Goal: Task Accomplishment & Management: Manage account settings

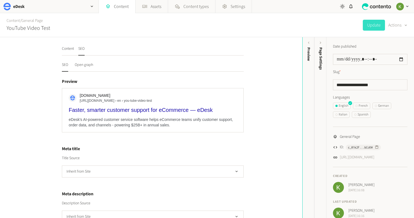
scroll to position [134, 0]
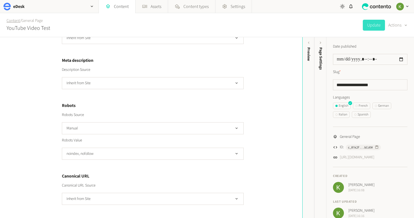
click at [15, 20] on link "Content" at bounding box center [13, 21] width 13 height 6
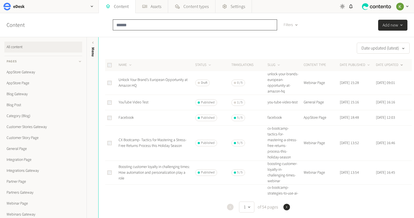
click at [166, 23] on input "text" at bounding box center [195, 24] width 164 height 11
paste input "**********"
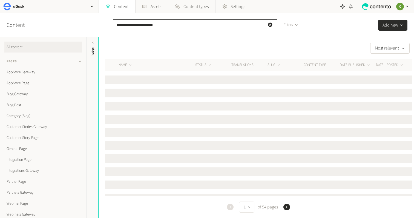
type input "**********"
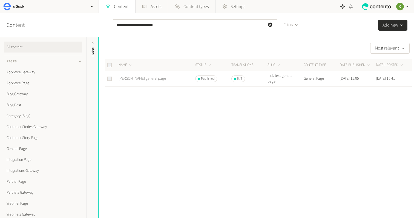
click at [142, 80] on link "[PERSON_NAME] general page" at bounding box center [142, 78] width 47 height 5
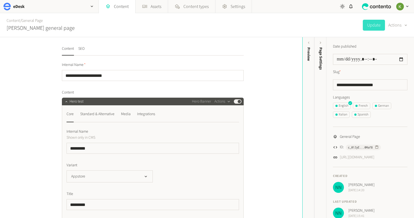
click at [87, 47] on nav "Content SEO" at bounding box center [153, 51] width 182 height 10
click at [84, 49] on button "SEO" at bounding box center [81, 51] width 6 height 10
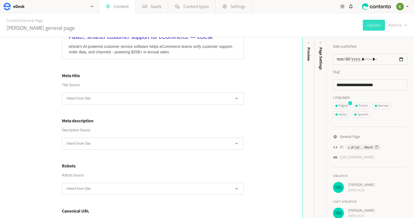
scroll to position [108, 0]
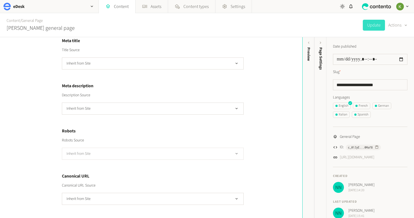
click at [163, 148] on button "Inherit from Site" at bounding box center [153, 154] width 182 height 12
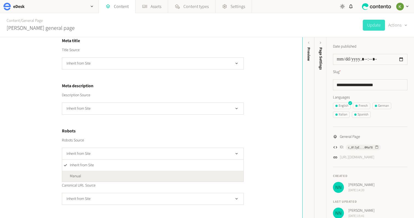
click at [124, 172] on li "Manual" at bounding box center [152, 176] width 181 height 11
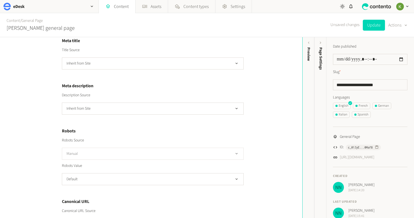
scroll to position [134, 0]
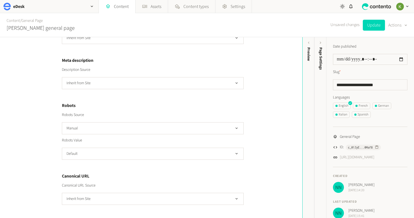
click at [142, 147] on div "Robots Value Default" at bounding box center [153, 149] width 182 height 22
click at [146, 156] on button "Default" at bounding box center [153, 154] width 182 height 12
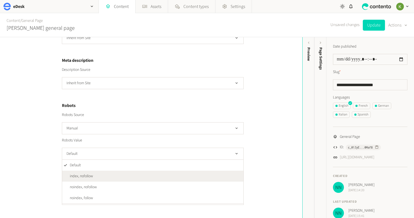
click at [143, 173] on li "index, nofollow" at bounding box center [152, 176] width 181 height 11
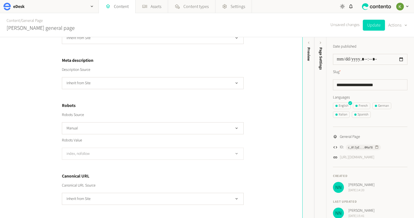
click at [153, 151] on button "index, nofollow" at bounding box center [153, 154] width 182 height 12
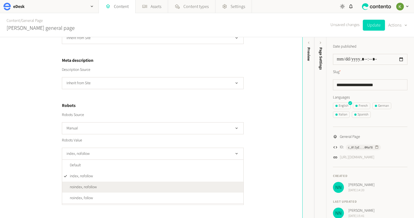
click at [146, 183] on li "noindex, nofollow" at bounding box center [152, 187] width 181 height 11
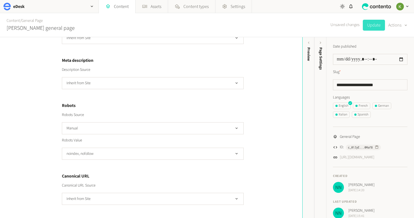
click at [369, 27] on button "Update" at bounding box center [374, 25] width 22 height 11
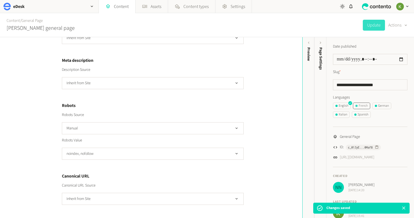
click at [360, 107] on div "French" at bounding box center [361, 106] width 12 height 5
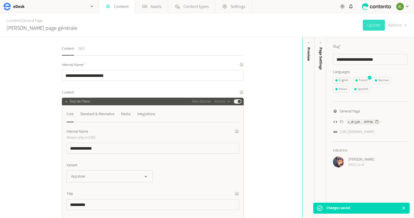
click at [85, 51] on button "SEO" at bounding box center [81, 51] width 6 height 10
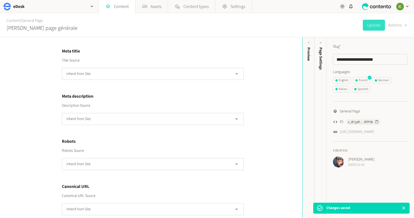
scroll to position [108, 0]
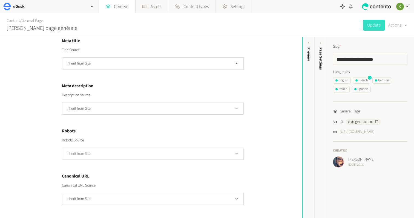
click at [174, 155] on button "Inherit from Site" at bounding box center [153, 154] width 182 height 12
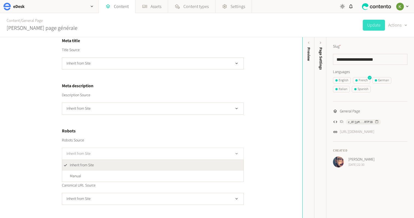
click at [174, 155] on button "Inherit from Site" at bounding box center [153, 154] width 182 height 12
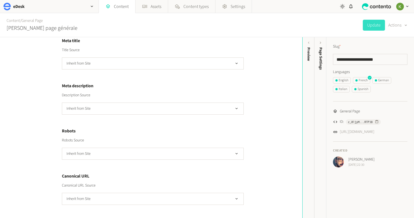
click at [161, 147] on div "Robots Source Inherit from Site" at bounding box center [153, 149] width 182 height 22
click at [160, 150] on button "Inherit from Site" at bounding box center [153, 154] width 182 height 12
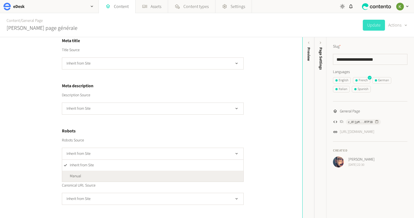
click at [144, 175] on li "Manual" at bounding box center [152, 176] width 181 height 11
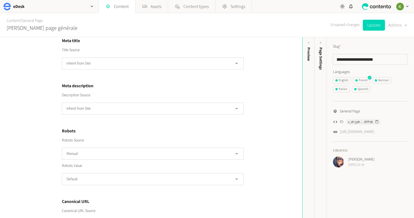
scroll to position [134, 0]
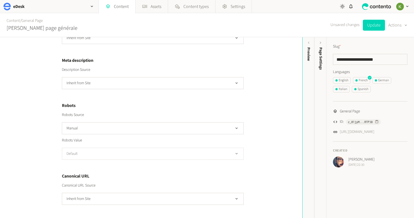
click at [152, 150] on button "Default" at bounding box center [153, 154] width 182 height 12
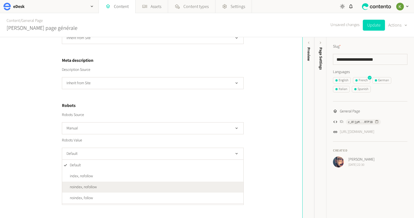
click at [141, 184] on li "noindex, nofollow" at bounding box center [152, 187] width 181 height 11
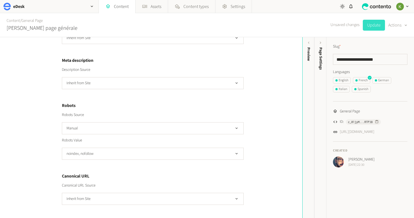
click at [371, 27] on button "Update" at bounding box center [374, 25] width 22 height 11
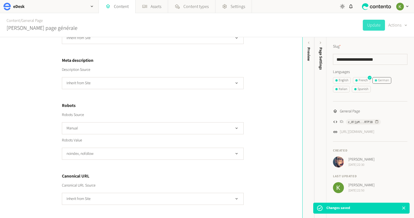
click at [381, 81] on div "German" at bounding box center [382, 80] width 14 height 5
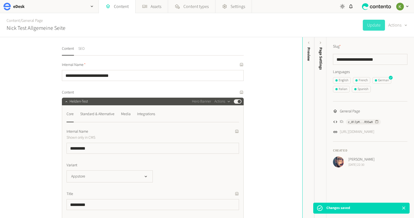
click at [82, 48] on button "SEO" at bounding box center [81, 51] width 6 height 10
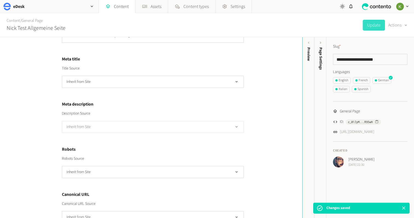
scroll to position [108, 0]
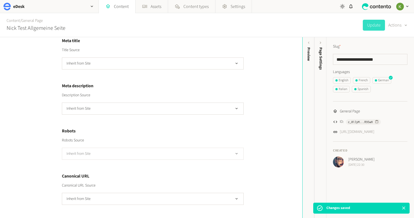
click at [158, 153] on button "Inherit from Site" at bounding box center [153, 154] width 182 height 12
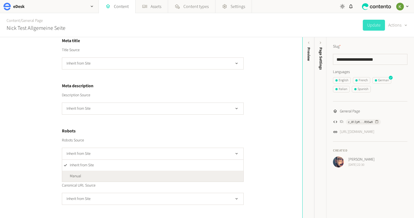
click at [145, 171] on li "Manual" at bounding box center [152, 176] width 181 height 11
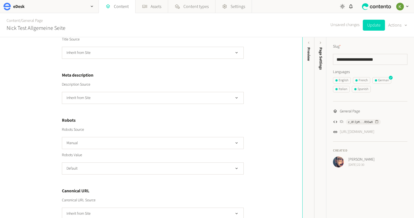
scroll to position [134, 0]
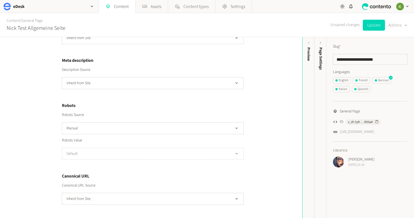
click at [156, 154] on button "Default" at bounding box center [153, 154] width 182 height 12
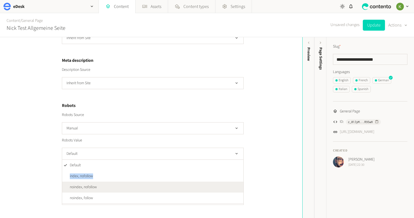
drag, startPoint x: 147, startPoint y: 172, endPoint x: 147, endPoint y: 183, distance: 11.2
click at [147, 183] on ul "Default index, nofollow noindex, nofollow noindex, follow" at bounding box center [153, 182] width 182 height 44
click at [147, 183] on li "noindex, nofollow" at bounding box center [152, 187] width 181 height 11
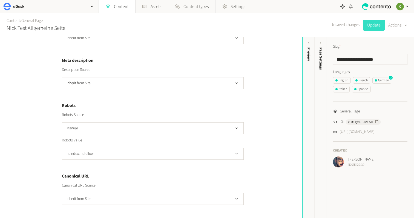
click at [373, 26] on button "Update" at bounding box center [374, 25] width 22 height 11
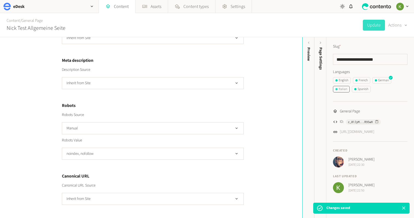
click at [343, 90] on div "Italian" at bounding box center [341, 89] width 12 height 5
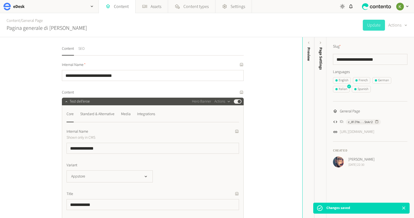
click at [83, 50] on button "SEO" at bounding box center [81, 51] width 6 height 10
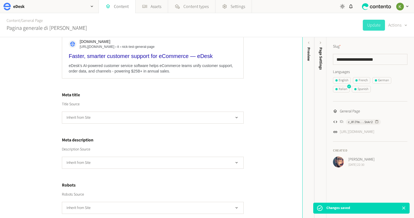
scroll to position [106, 0]
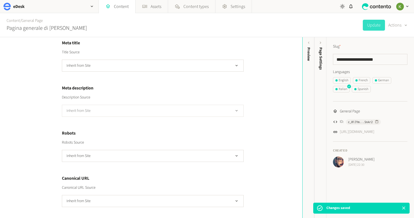
click at [193, 110] on button "Inherit from Site" at bounding box center [153, 111] width 182 height 12
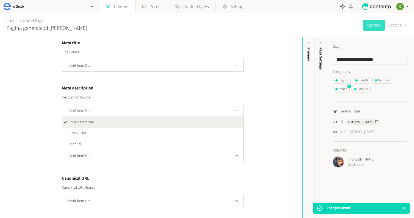
click at [193, 110] on button "Inherit from Site" at bounding box center [153, 111] width 182 height 12
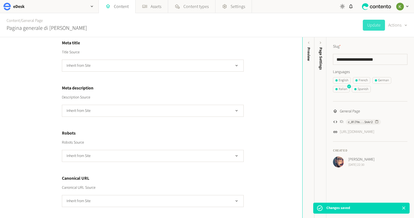
scroll to position [108, 0]
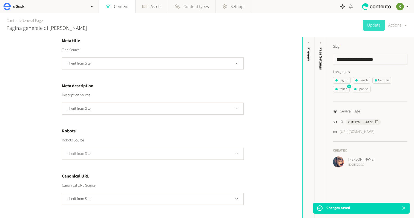
click at [195, 151] on button "Inherit from Site" at bounding box center [153, 154] width 182 height 12
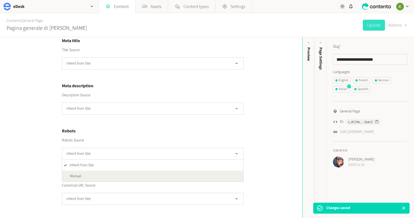
click at [190, 173] on li "Manual" at bounding box center [152, 176] width 181 height 11
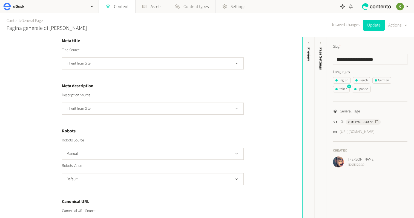
scroll to position [134, 0]
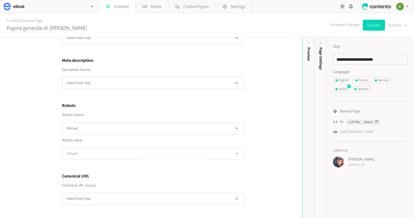
click at [184, 157] on button "Default" at bounding box center [153, 154] width 182 height 12
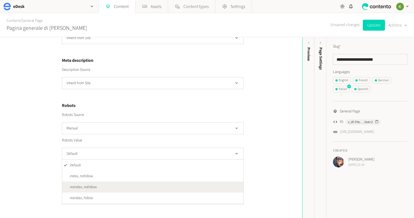
click at [177, 183] on li "noindex, nofollow" at bounding box center [152, 187] width 181 height 11
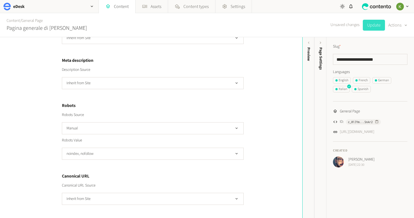
click at [371, 28] on button "Update" at bounding box center [374, 25] width 22 height 11
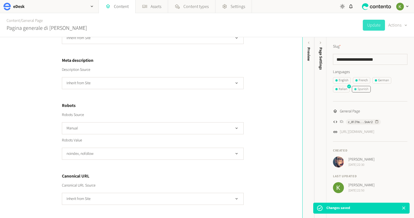
click at [366, 90] on div "Spanish" at bounding box center [361, 89] width 14 height 5
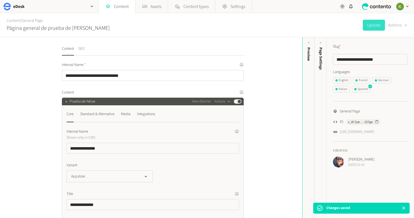
click at [84, 50] on button "SEO" at bounding box center [81, 51] width 6 height 10
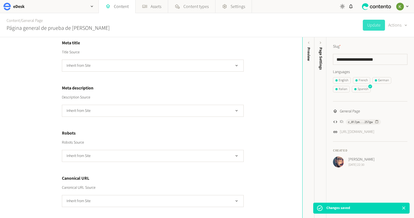
scroll to position [108, 0]
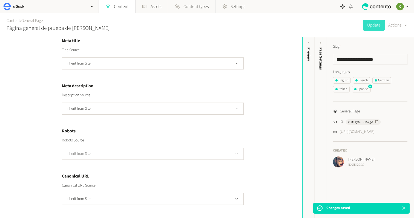
click at [167, 153] on button "Inherit from Site" at bounding box center [153, 154] width 182 height 12
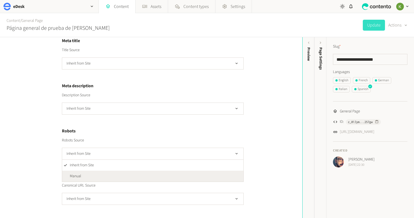
click at [166, 173] on li "Manual" at bounding box center [152, 176] width 181 height 11
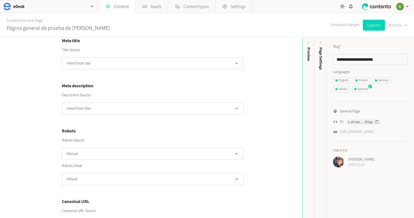
scroll to position [134, 0]
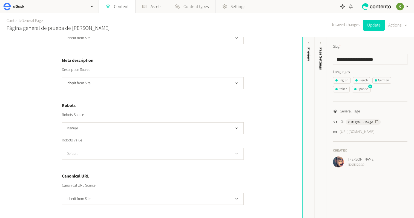
click at [168, 154] on button "Default" at bounding box center [153, 154] width 182 height 12
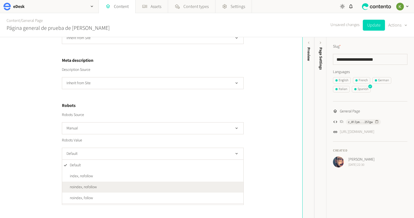
click at [163, 185] on li "noindex, nofollow" at bounding box center [152, 187] width 181 height 11
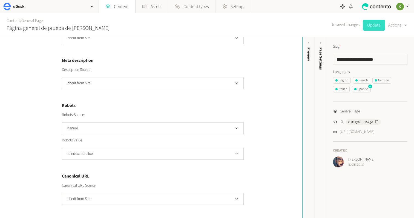
click at [373, 25] on button "Update" at bounding box center [374, 25] width 22 height 11
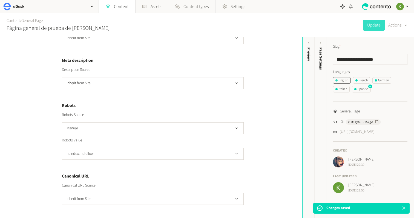
click at [341, 80] on div "English" at bounding box center [341, 80] width 13 height 5
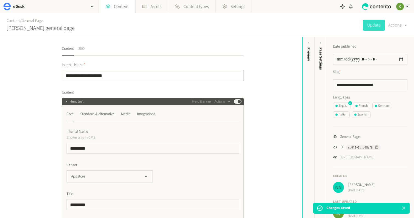
click at [81, 47] on button "SEO" at bounding box center [81, 51] width 6 height 10
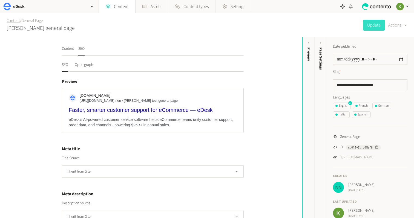
click at [14, 22] on link "Content" at bounding box center [13, 21] width 13 height 6
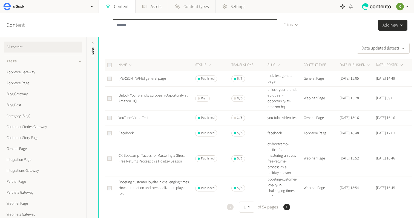
click at [173, 28] on input "text" at bounding box center [195, 24] width 164 height 11
paste input "**********"
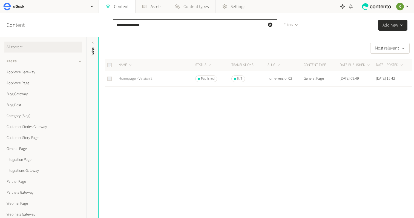
type input "**********"
click at [145, 76] on link "Homepage - Version 2" at bounding box center [136, 78] width 34 height 5
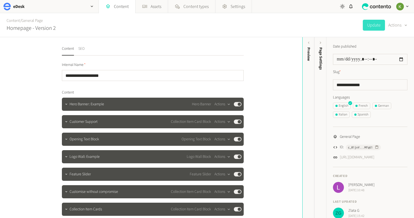
click at [85, 51] on button "SEO" at bounding box center [81, 51] width 6 height 10
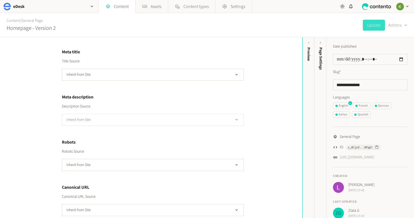
scroll to position [108, 0]
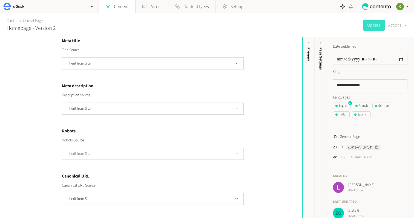
click at [151, 153] on button "Inherit from Site" at bounding box center [153, 154] width 182 height 12
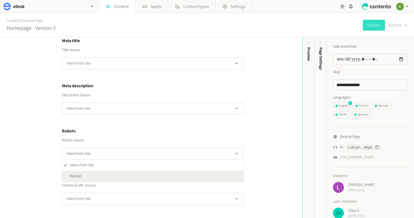
click at [134, 172] on li "Manual" at bounding box center [152, 176] width 181 height 11
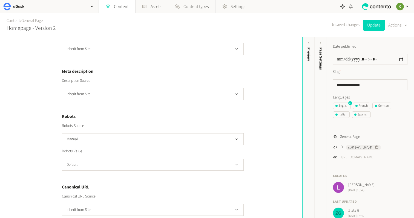
scroll to position [134, 0]
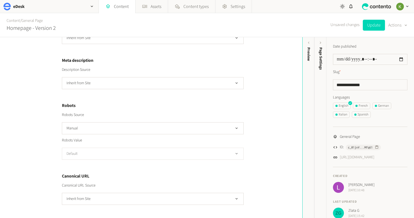
click at [140, 154] on button "Default" at bounding box center [153, 154] width 182 height 12
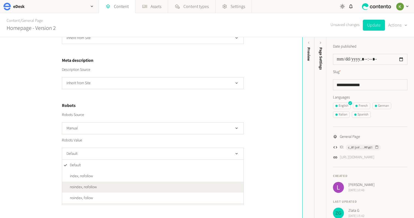
click at [123, 184] on li "noindex, nofollow" at bounding box center [152, 187] width 181 height 11
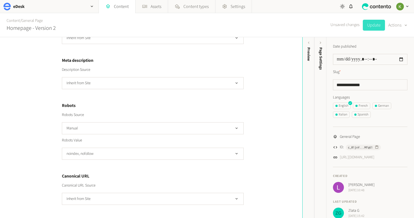
click at [372, 27] on button "Update" at bounding box center [374, 25] width 22 height 11
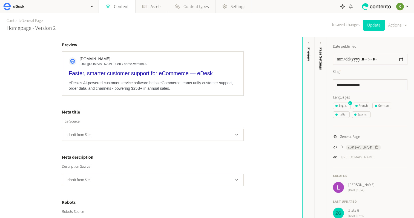
scroll to position [24, 0]
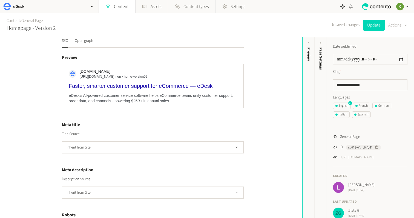
click at [401, 24] on button "Actions" at bounding box center [397, 25] width 19 height 11
click at [396, 50] on button "Set to draft" at bounding box center [394, 49] width 26 height 10
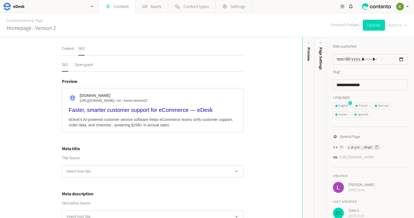
click at [404, 25] on icon "button" at bounding box center [406, 25] width 4 height 5
click at [393, 49] on button "Set to draft" at bounding box center [394, 49] width 26 height 10
click at [14, 22] on link "Content" at bounding box center [13, 21] width 13 height 6
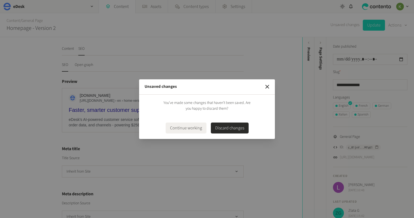
click at [182, 129] on button "Continue working" at bounding box center [186, 128] width 41 height 11
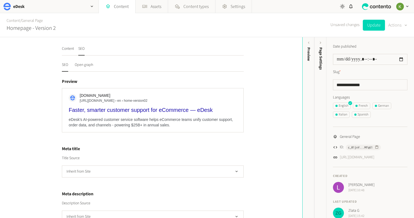
click at [401, 28] on button "Actions" at bounding box center [397, 25] width 19 height 11
click at [394, 48] on button "Set to draft" at bounding box center [394, 49] width 26 height 10
click at [343, 24] on span "Unsaved changes" at bounding box center [345, 25] width 29 height 6
click at [371, 29] on button "Update" at bounding box center [374, 25] width 22 height 11
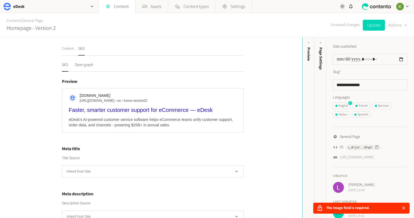
click at [70, 50] on button "Content" at bounding box center [68, 51] width 12 height 10
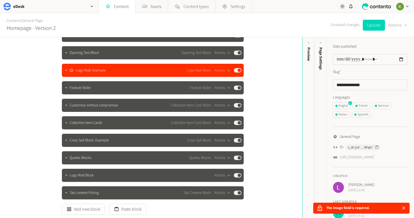
scroll to position [70, 0]
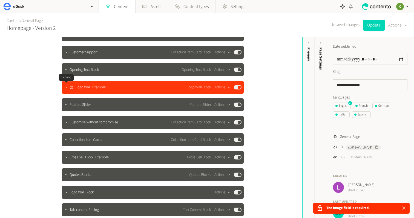
click at [67, 88] on icon "button" at bounding box center [66, 87] width 4 height 4
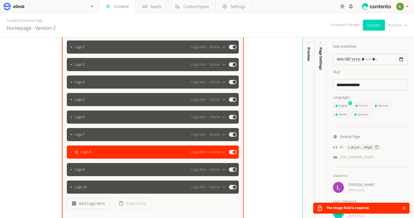
scroll to position [194, 0]
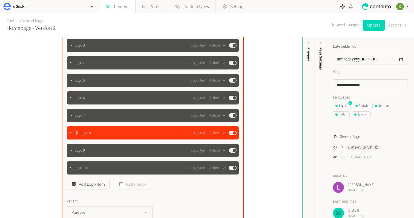
click at [230, 132] on button "Published" at bounding box center [233, 133] width 8 height 4
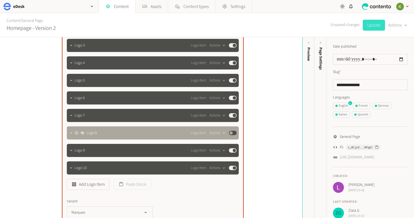
click at [373, 27] on button "Update" at bounding box center [374, 25] width 22 height 11
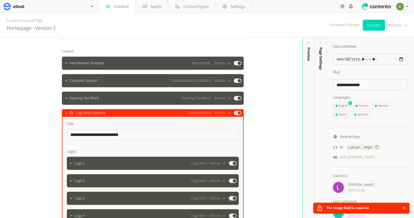
scroll to position [41, 0]
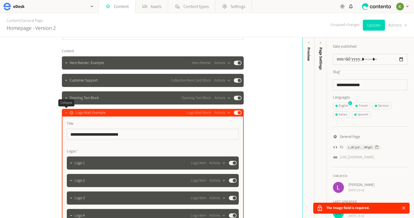
click at [67, 114] on icon "button" at bounding box center [66, 113] width 4 height 4
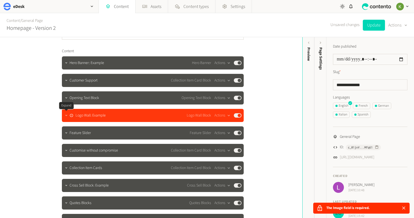
click at [67, 118] on button "button" at bounding box center [66, 115] width 7 height 7
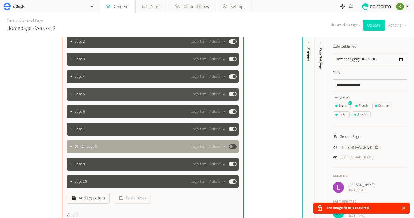
scroll to position [195, 0]
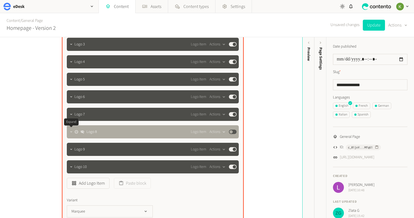
click at [72, 134] on icon "button" at bounding box center [71, 132] width 4 height 4
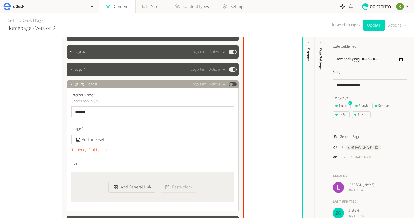
scroll to position [234, 0]
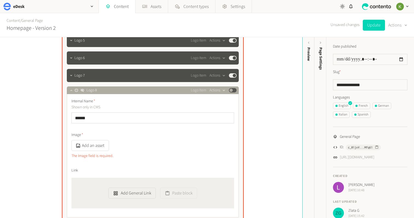
click at [225, 89] on icon "button" at bounding box center [224, 90] width 5 height 5
click at [220, 134] on button "Delete" at bounding box center [227, 133] width 36 height 10
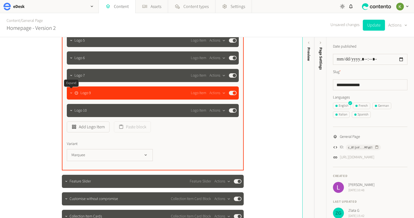
click at [71, 94] on icon "button" at bounding box center [71, 93] width 4 height 4
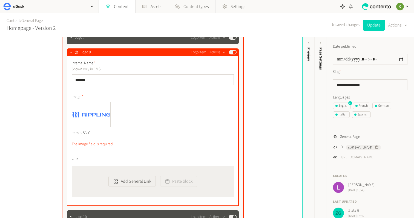
scroll to position [287, 0]
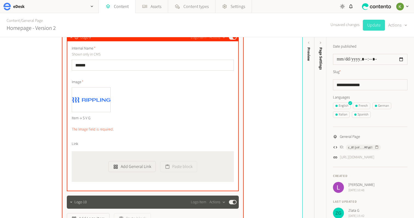
click at [370, 26] on button "Update" at bounding box center [374, 25] width 22 height 11
